Goal: Navigation & Orientation: Find specific page/section

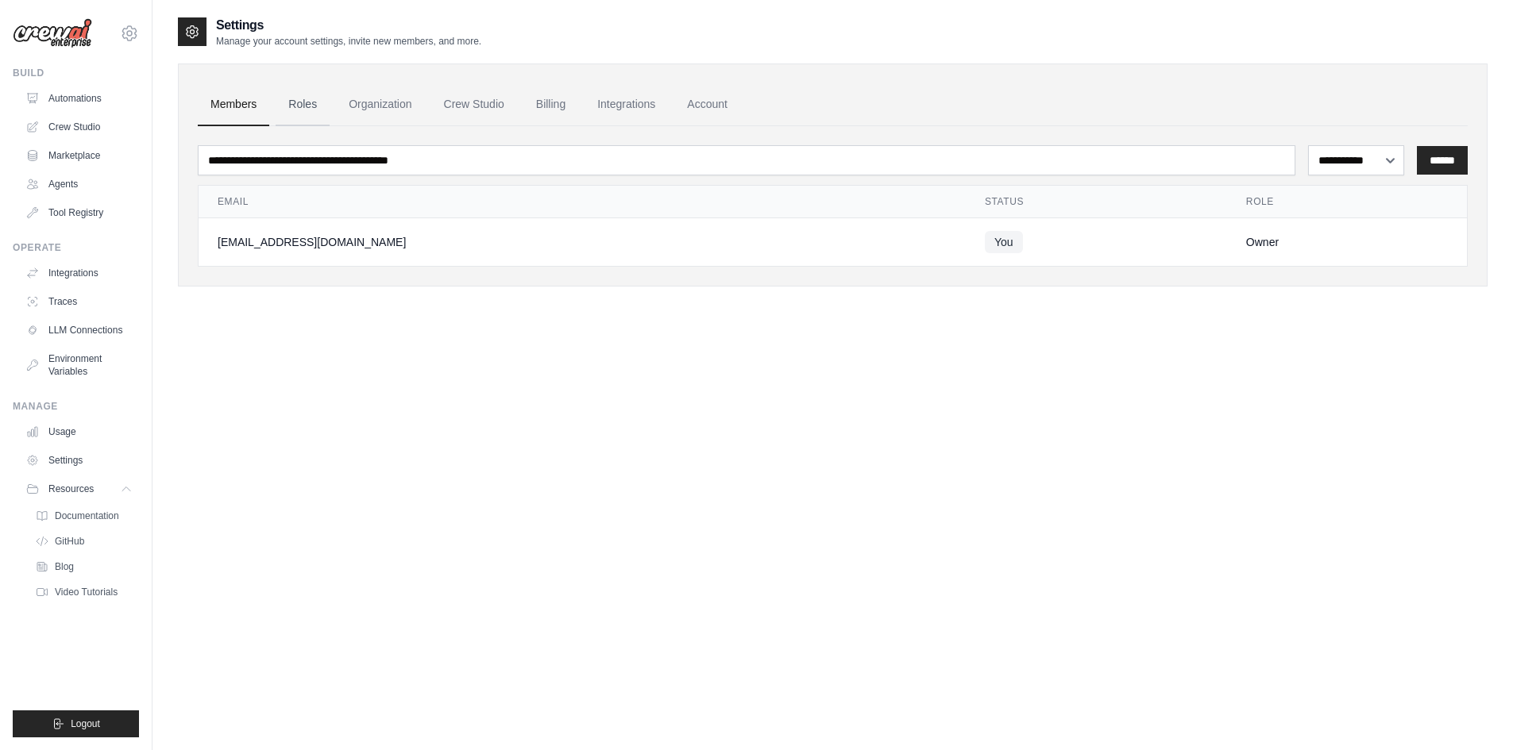
click at [314, 102] on link "Roles" at bounding box center [303, 104] width 54 height 43
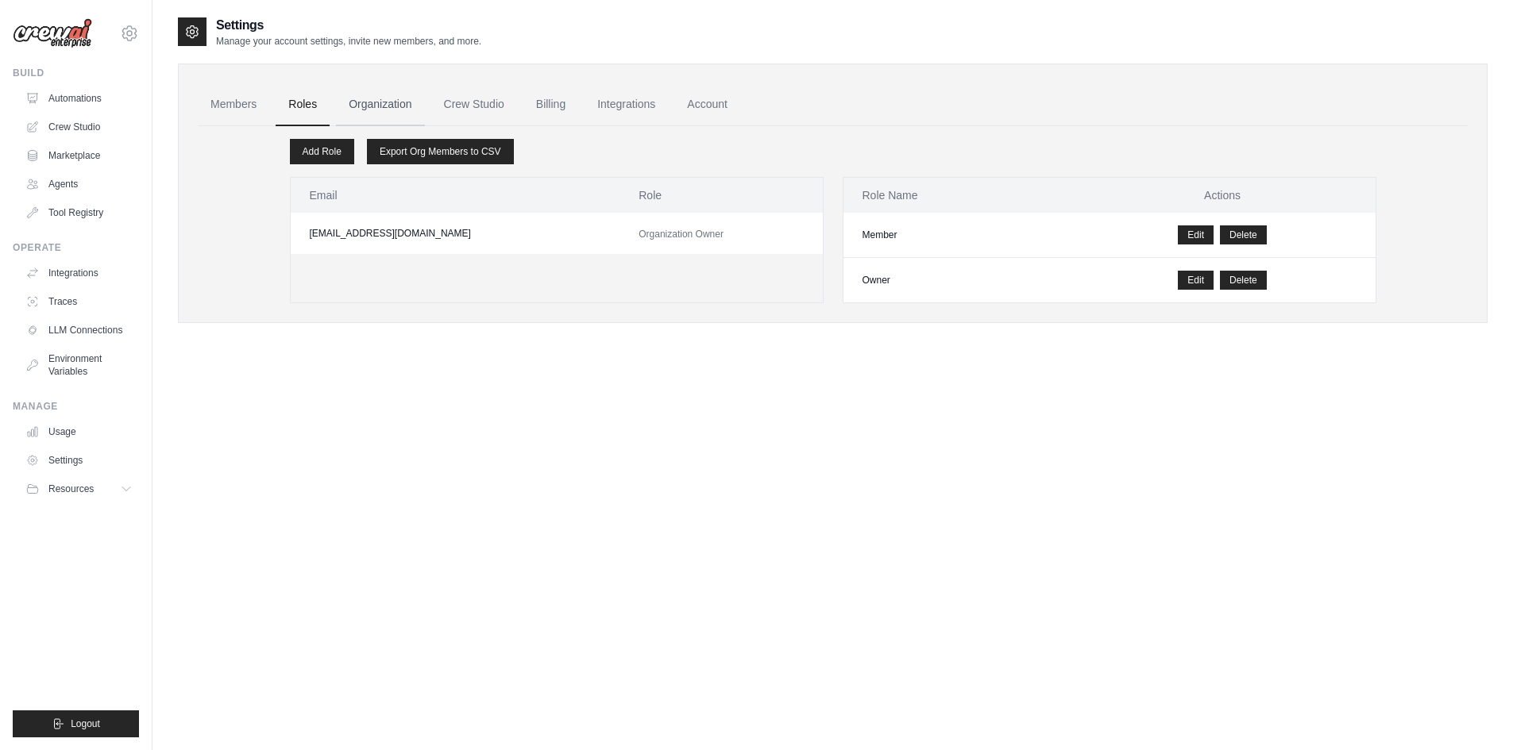
click at [390, 114] on link "Organization" at bounding box center [380, 104] width 88 height 43
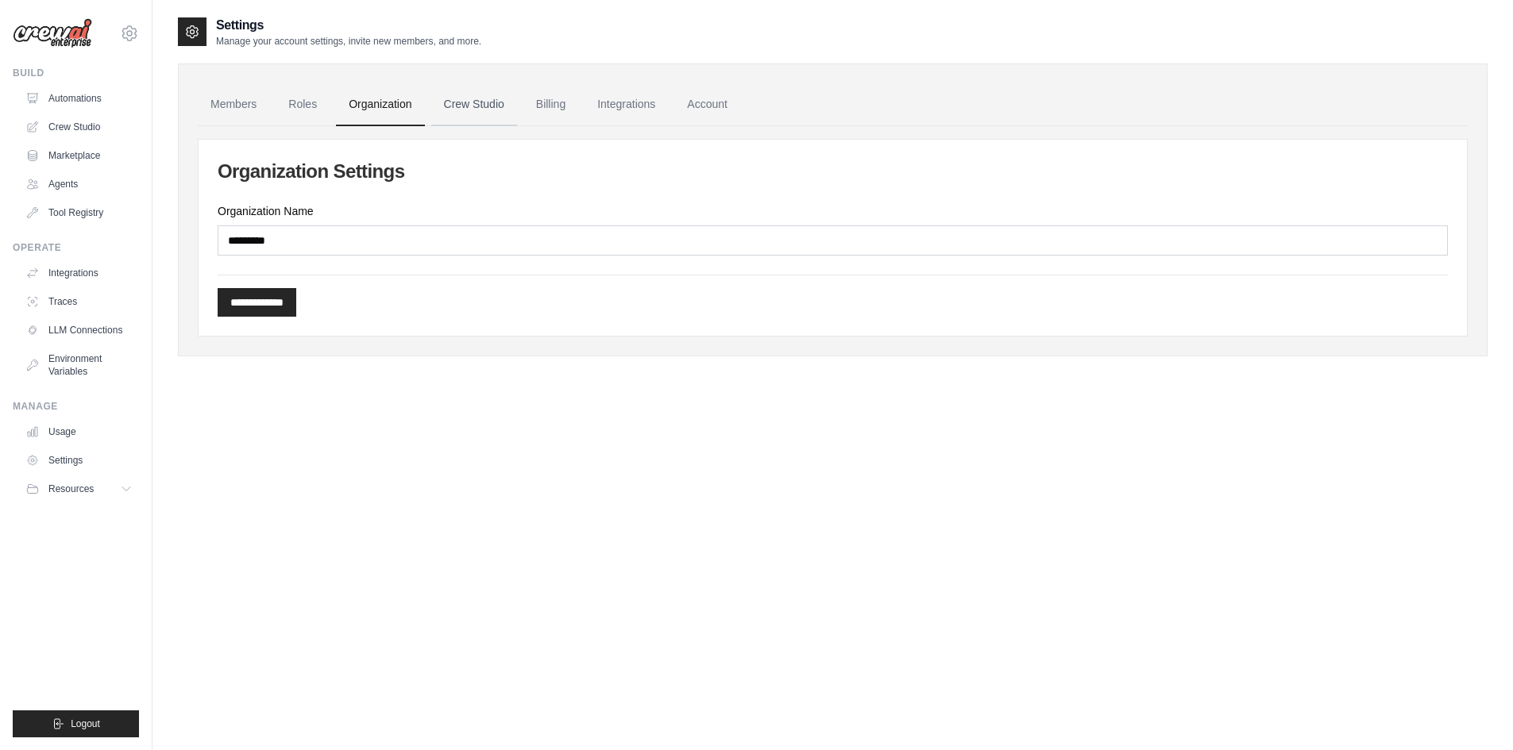
click at [471, 112] on link "Crew Studio" at bounding box center [474, 104] width 86 height 43
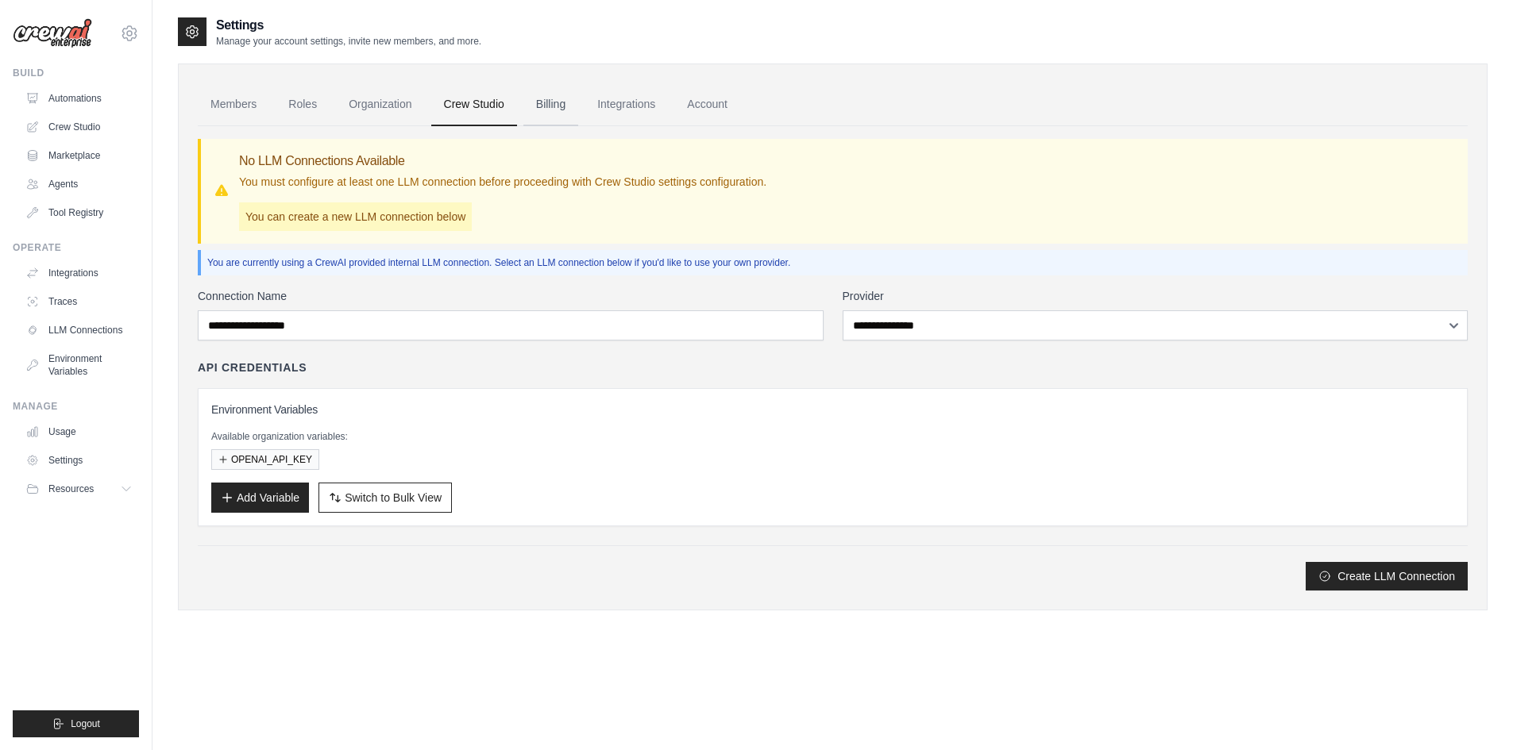
click at [550, 114] on link "Billing" at bounding box center [550, 104] width 55 height 43
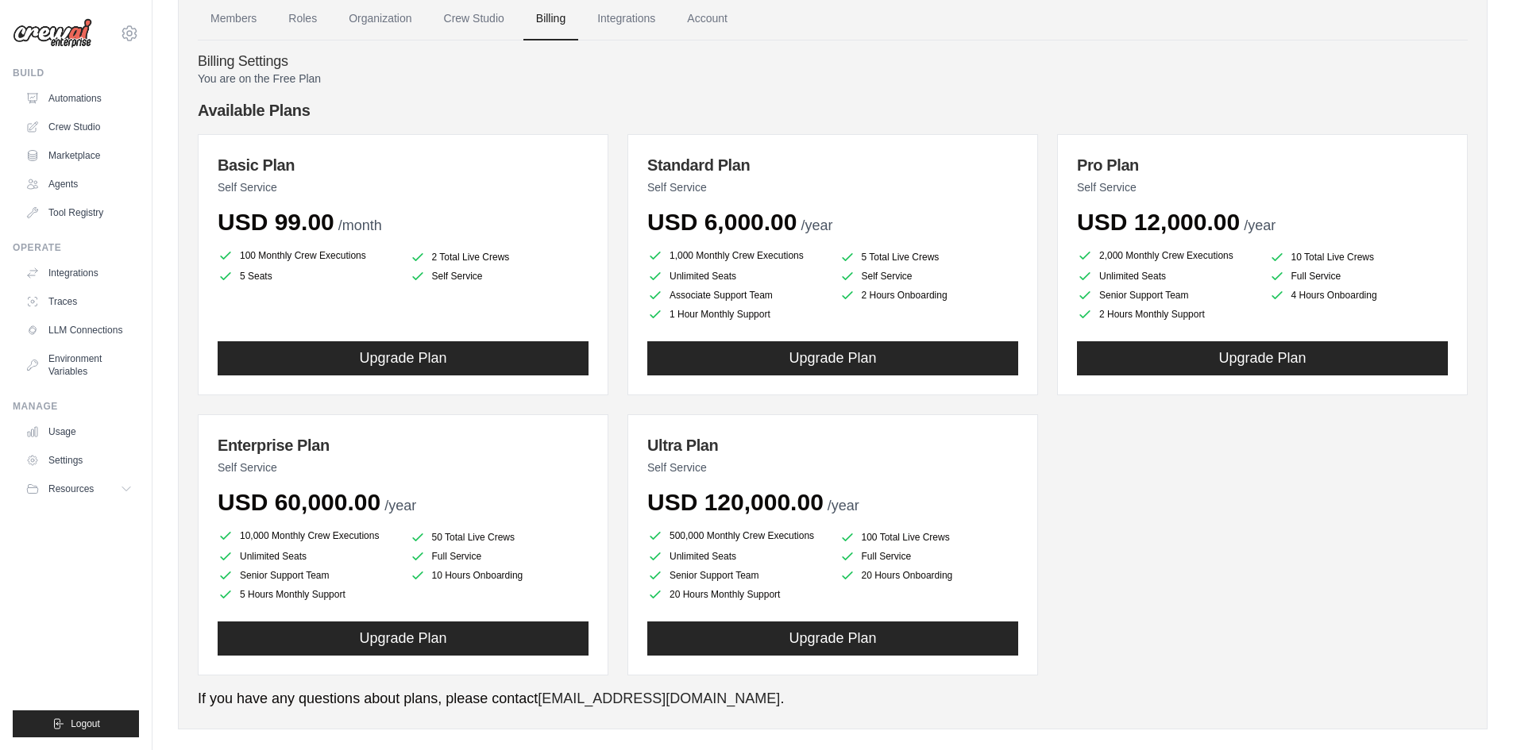
scroll to position [106, 0]
